Goal: Task Accomplishment & Management: Complete application form

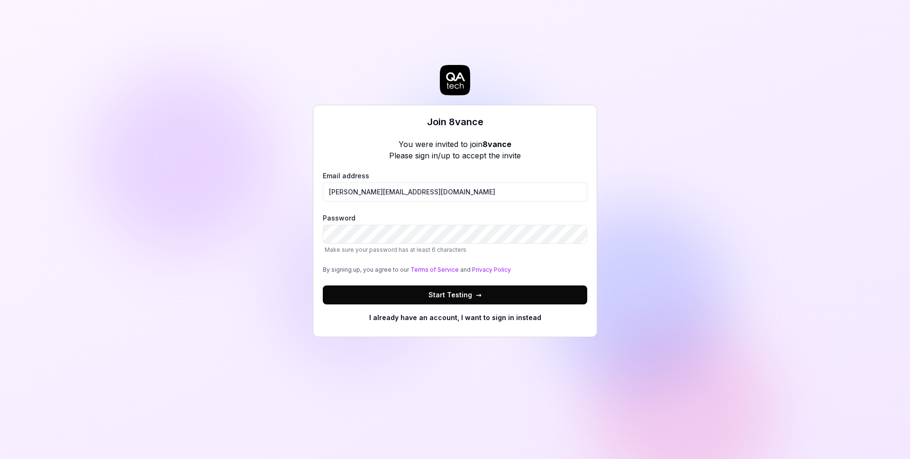
click at [477, 291] on span "→" at bounding box center [479, 295] width 6 height 10
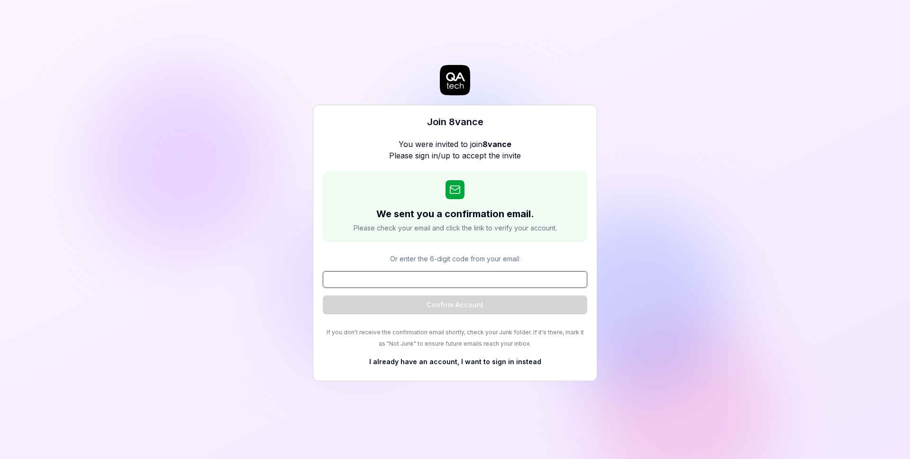
paste input "410283"
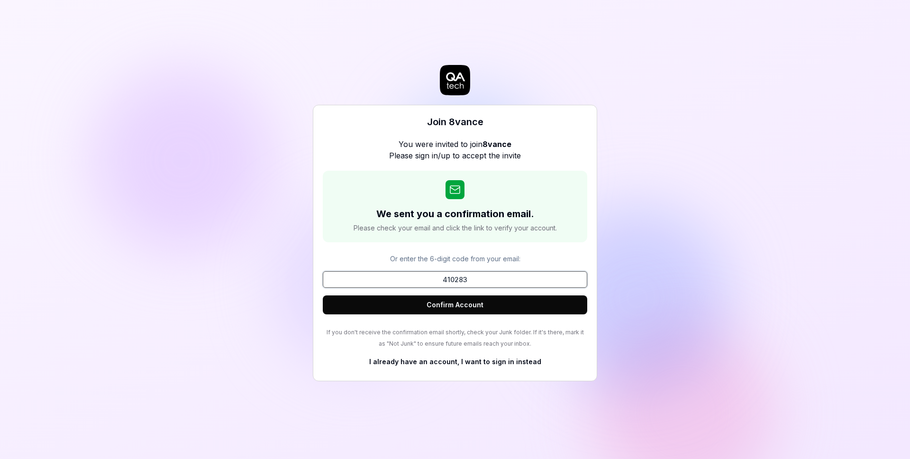
type input "410283"
click at [456, 301] on button "Confirm Account" at bounding box center [455, 304] width 264 height 19
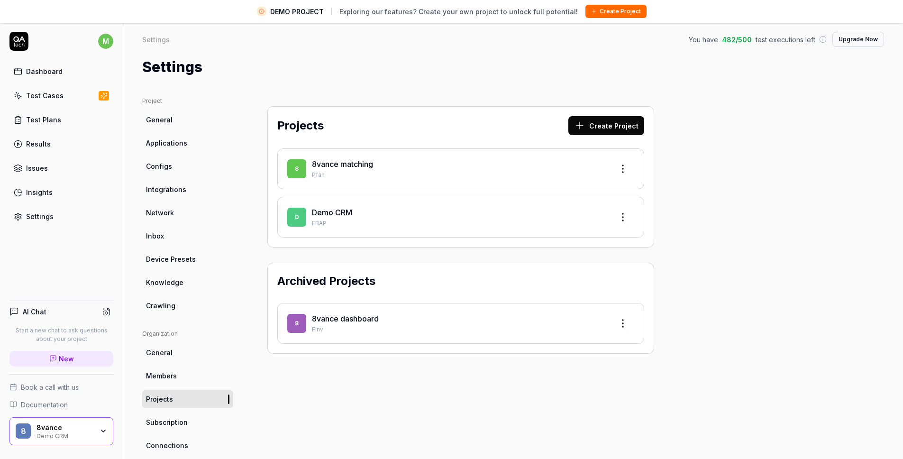
click at [728, 163] on div "Project General Applications Configs Integrations Network Inbox Device Presets …" at bounding box center [513, 334] width 742 height 474
click at [710, 102] on div "Project General Applications Configs Integrations Network Inbox Device Presets …" at bounding box center [513, 334] width 742 height 474
click at [348, 166] on link "8vance matching" at bounding box center [342, 163] width 61 height 9
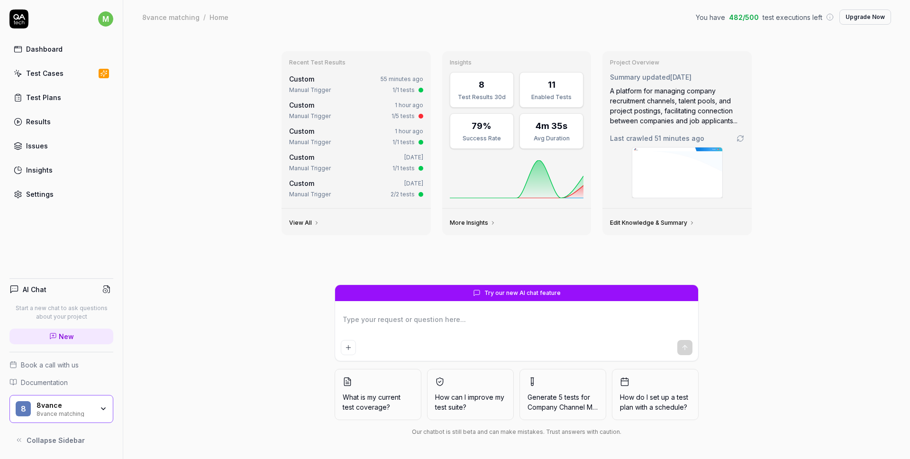
click at [430, 328] on textarea at bounding box center [517, 324] width 352 height 24
click at [38, 119] on div "Results" at bounding box center [38, 122] width 25 height 10
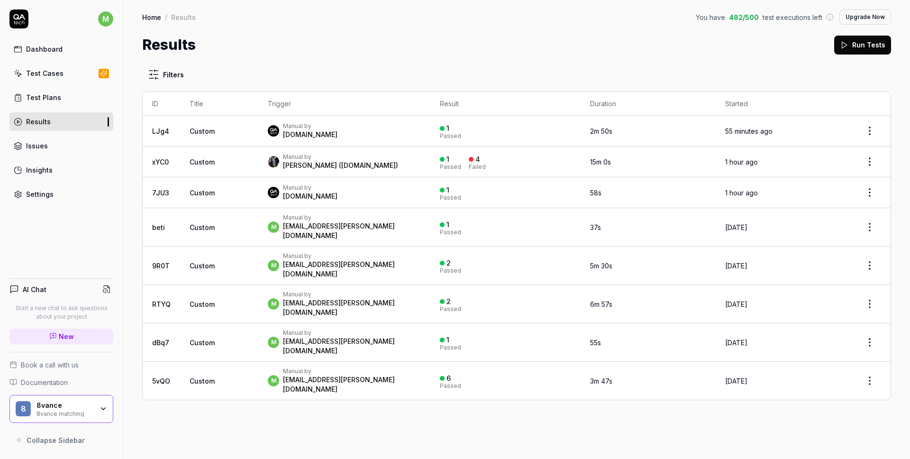
click at [41, 54] on link "Dashboard" at bounding box center [61, 49] width 104 height 18
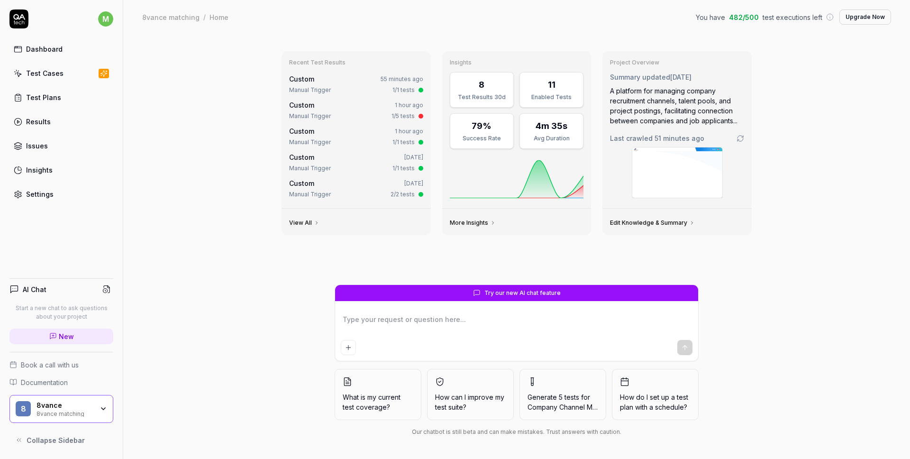
click at [821, 112] on div "Recent Test Results Custom 55 minutes ago Manual Trigger 1/1 tests Custom 1 hou…" at bounding box center [516, 246] width 787 height 425
click at [105, 20] on html "m Dashboard Test Cases Test Plans Results Issues Insights Settings AI Chat Star…" at bounding box center [455, 229] width 910 height 459
click at [228, 81] on html "m Dashboard Test Cases Test Plans Results Issues Insights Settings AI Chat Star…" at bounding box center [455, 229] width 910 height 459
click at [57, 403] on div "8vance" at bounding box center [64, 405] width 57 height 9
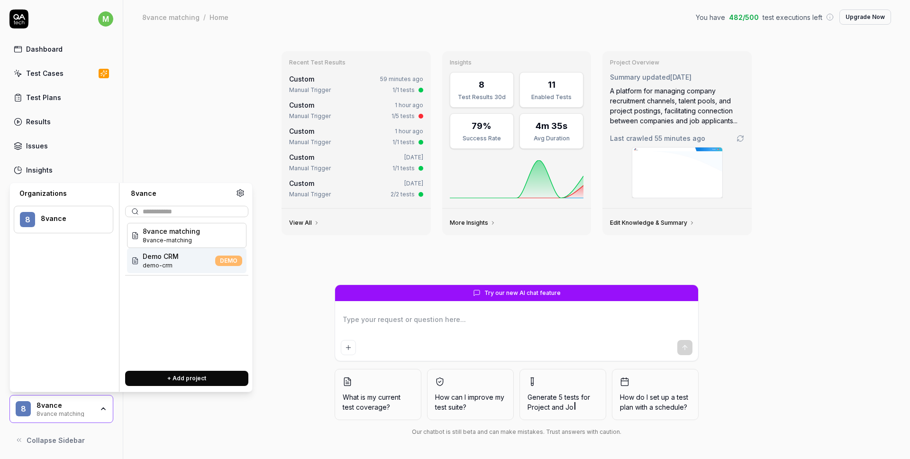
click at [52, 222] on div "8vance" at bounding box center [71, 218] width 60 height 9
click at [192, 150] on div "Recent Test Results Custom 59 minutes ago Manual Trigger 1/1 tests Custom 1 hou…" at bounding box center [516, 246] width 787 height 425
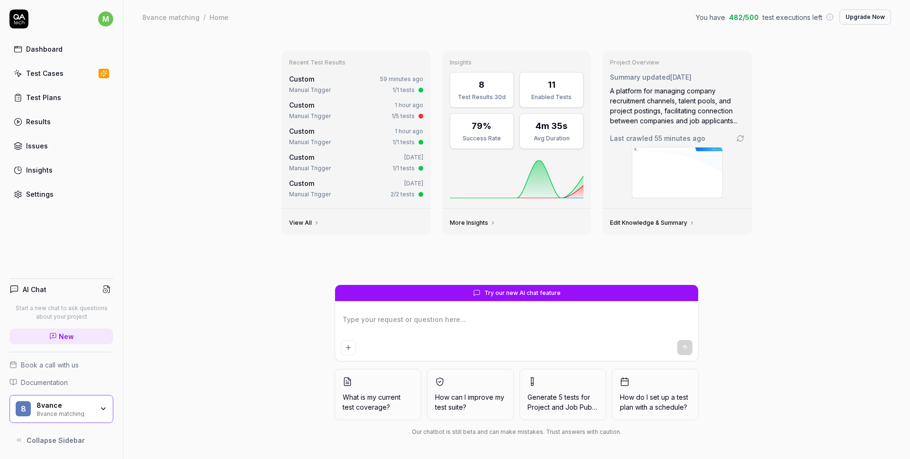
click at [18, 19] on icon at bounding box center [18, 18] width 19 height 19
click at [180, 168] on div "Recent Test Results Custom 59 minutes ago Manual Trigger 1/1 tests Custom 1 hou…" at bounding box center [516, 246] width 787 height 425
click at [42, 200] on link "Settings" at bounding box center [61, 194] width 104 height 18
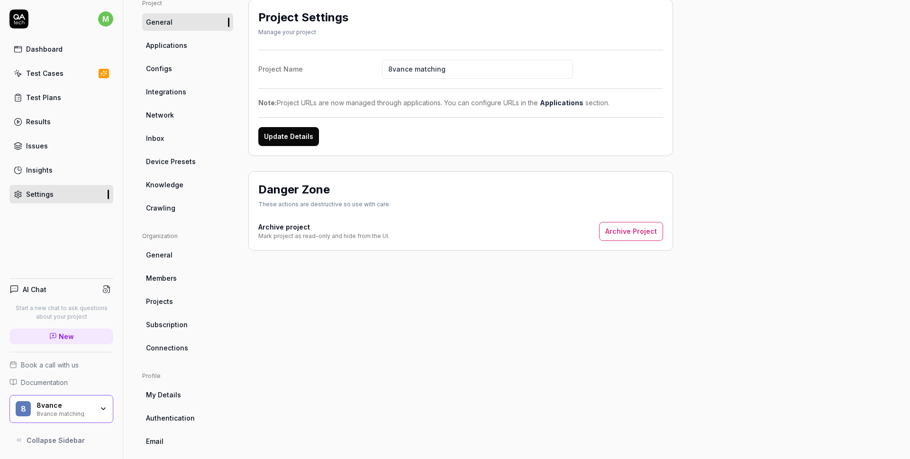
scroll to position [73, 0]
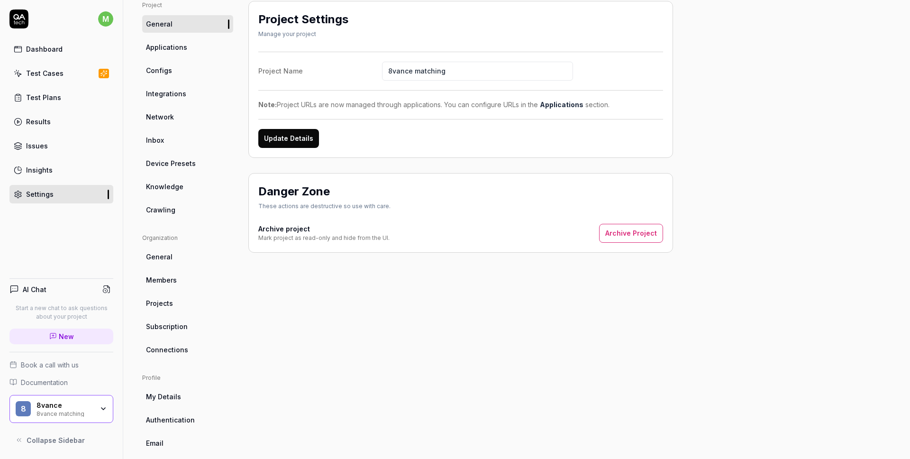
click at [107, 23] on html "m Dashboard Test Cases Test Plans Results Issues Insights Settings AI Chat Star…" at bounding box center [455, 229] width 910 height 459
click at [54, 66] on span "Profile" at bounding box center [89, 63] width 147 height 10
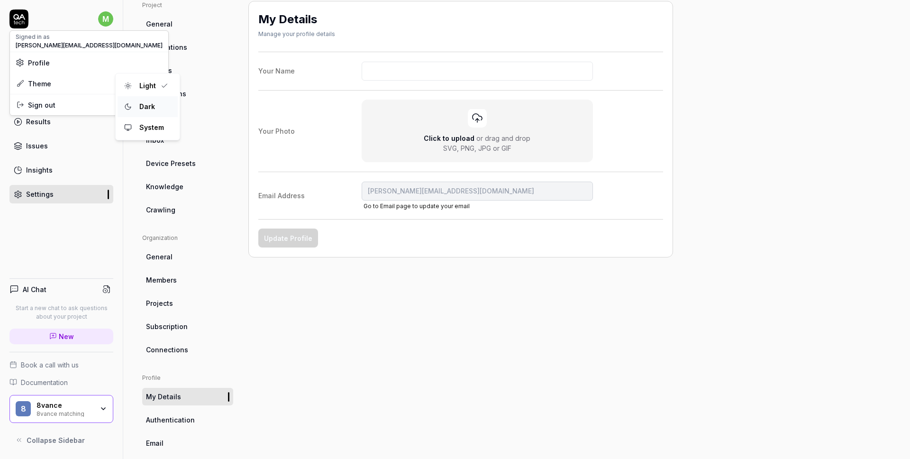
click at [148, 107] on div "Dark" at bounding box center [147, 107] width 23 height 14
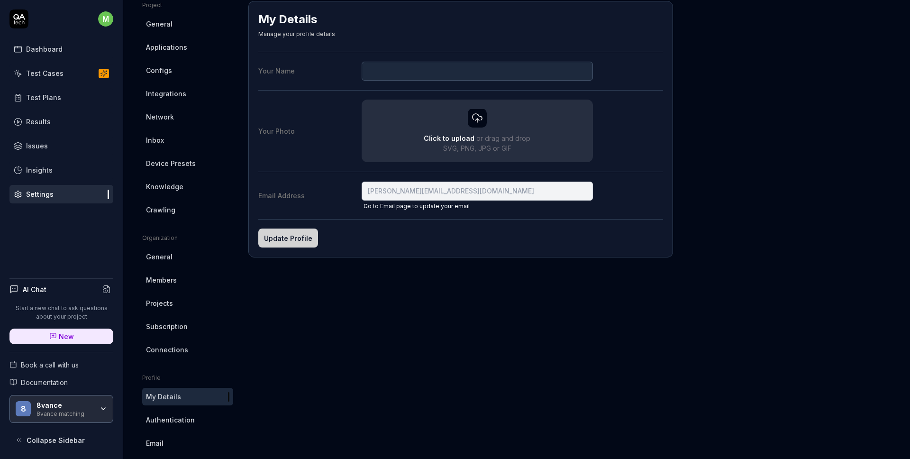
click at [446, 309] on div "My Details Manage your profile details Your Name Your Photo Click to upload or …" at bounding box center [460, 238] width 425 height 474
click at [12, 22] on icon at bounding box center [18, 18] width 19 height 19
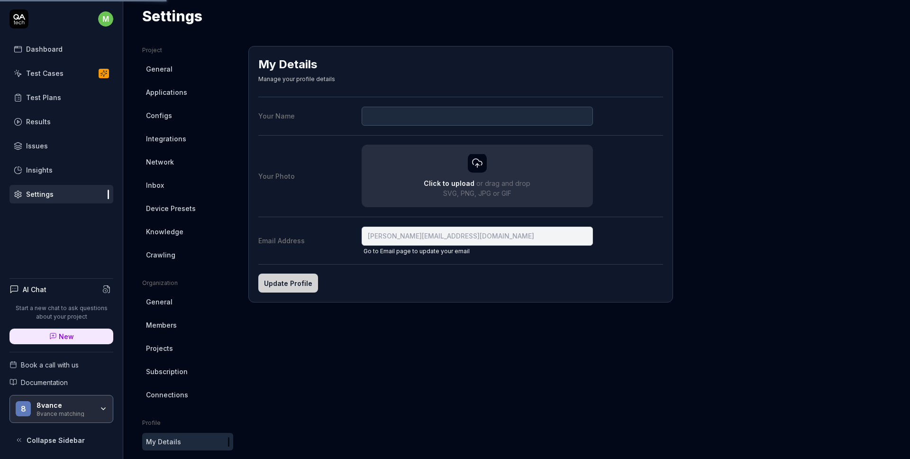
scroll to position [109, 0]
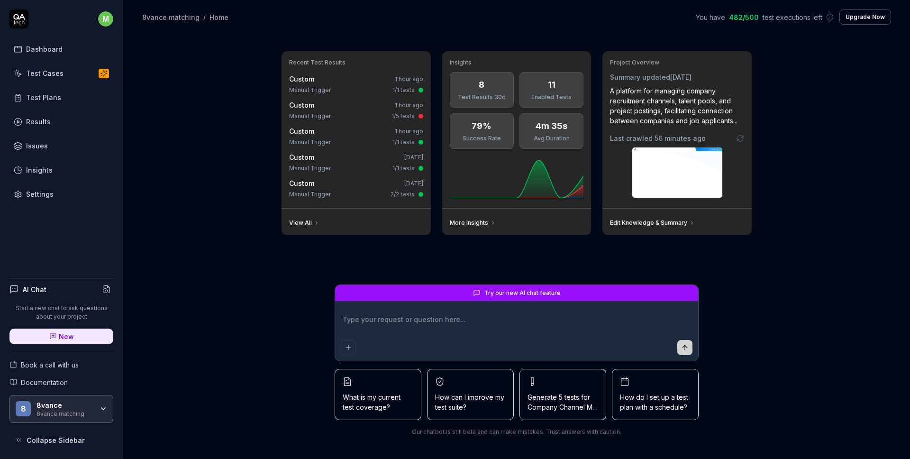
click at [760, 375] on div "Recent Test Results Custom 1 hour ago Manual Trigger 1/1 tests Custom 1 hour ag…" at bounding box center [516, 246] width 787 height 425
click at [61, 406] on div "8vance" at bounding box center [64, 405] width 57 height 9
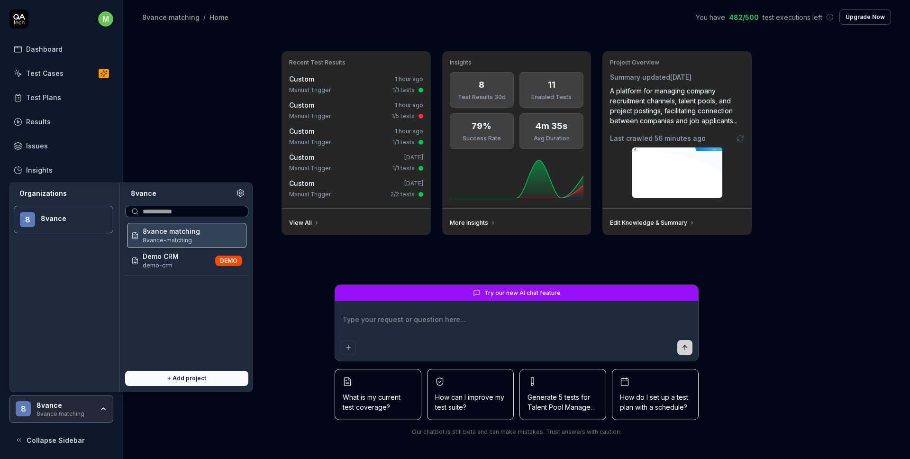
click at [34, 211] on div "8 8vance" at bounding box center [64, 219] width 100 height 27
click at [201, 145] on div "Recent Test Results Custom 1 hour ago Manual Trigger 1/1 tests Custom 1 hour ag…" at bounding box center [516, 246] width 787 height 425
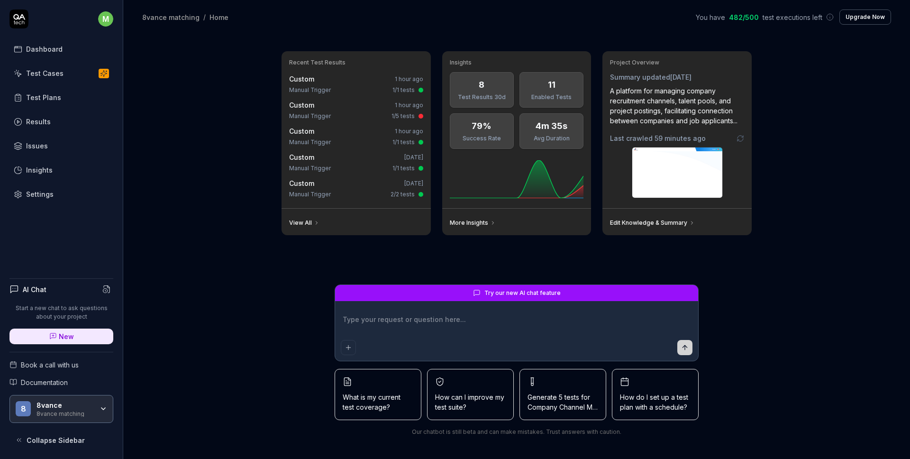
type textarea "*"
click at [49, 188] on link "Settings" at bounding box center [61, 194] width 104 height 18
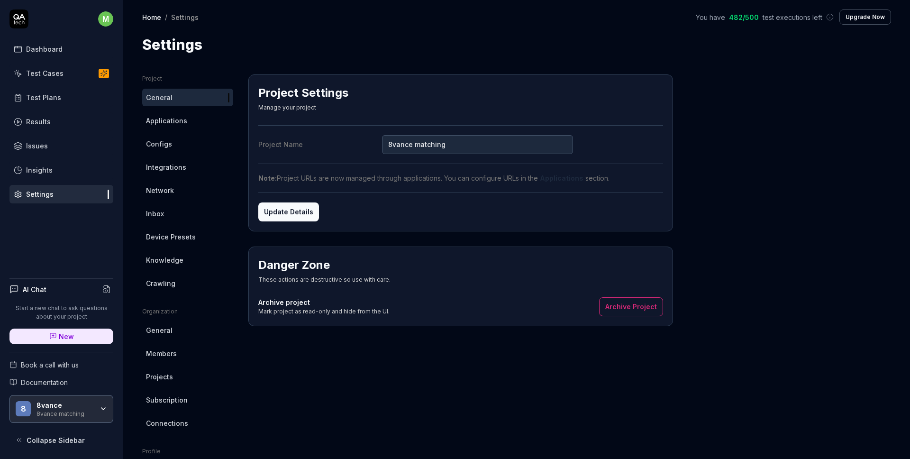
click at [850, 20] on button "Upgrade Now" at bounding box center [865, 16] width 52 height 15
